Goal: Navigation & Orientation: Find specific page/section

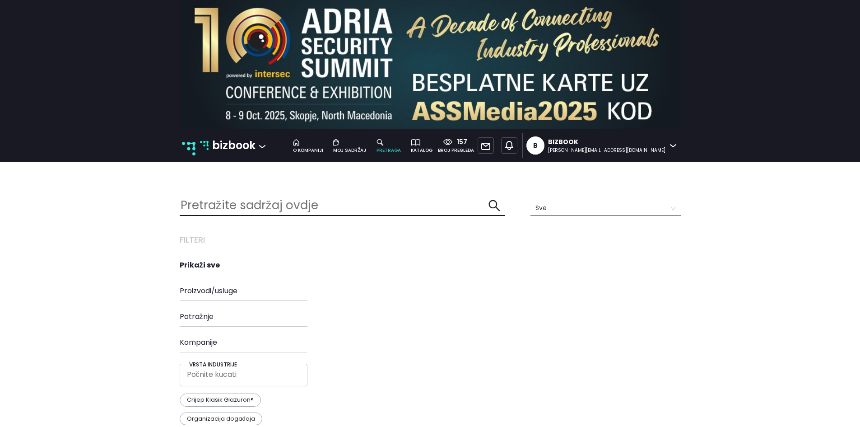
scroll to position [41, 0]
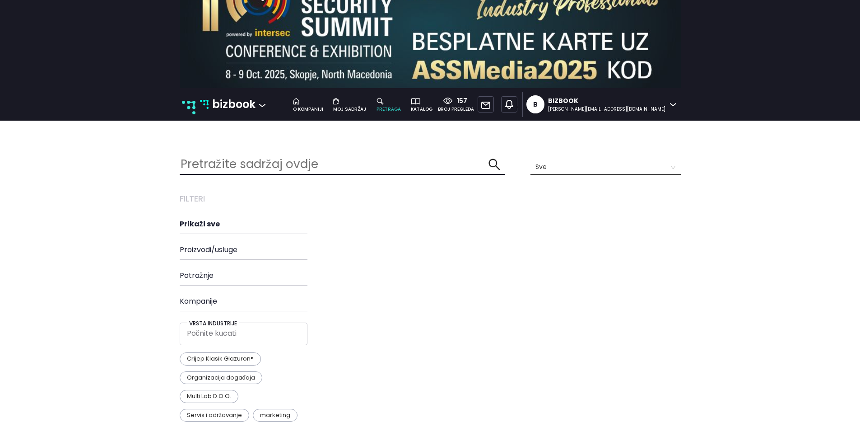
click at [233, 105] on p "bizbook" at bounding box center [233, 104] width 43 height 17
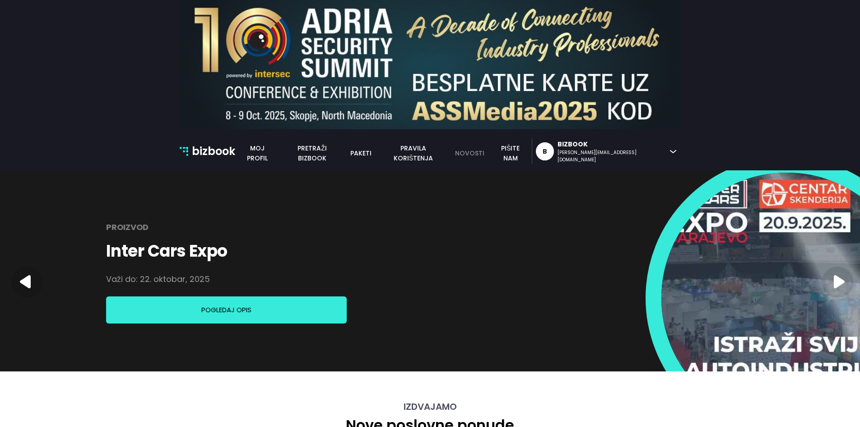
click at [489, 148] on link "novosti" at bounding box center [470, 153] width 40 height 10
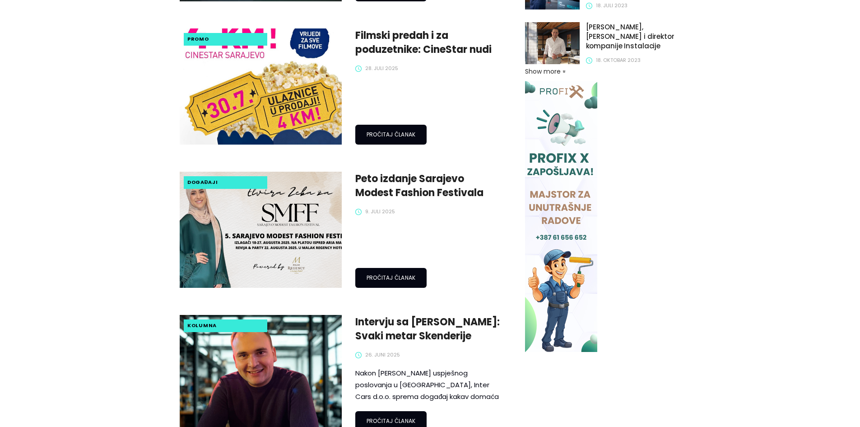
scroll to position [595, 0]
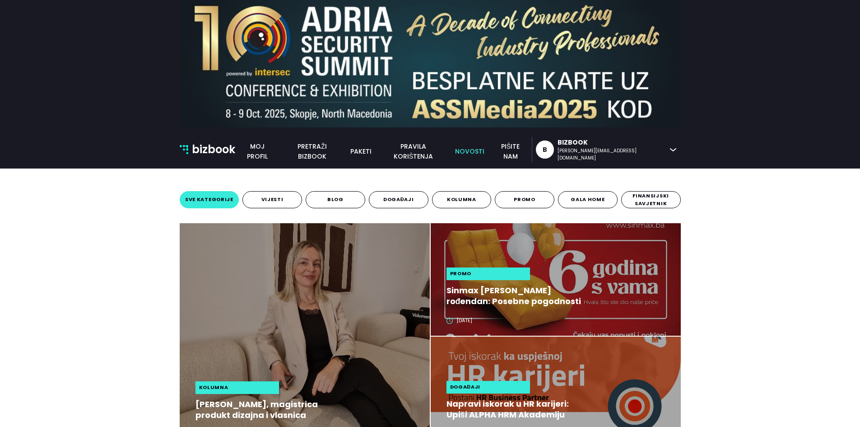
scroll to position [0, 0]
